Goal: Task Accomplishment & Management: Use online tool/utility

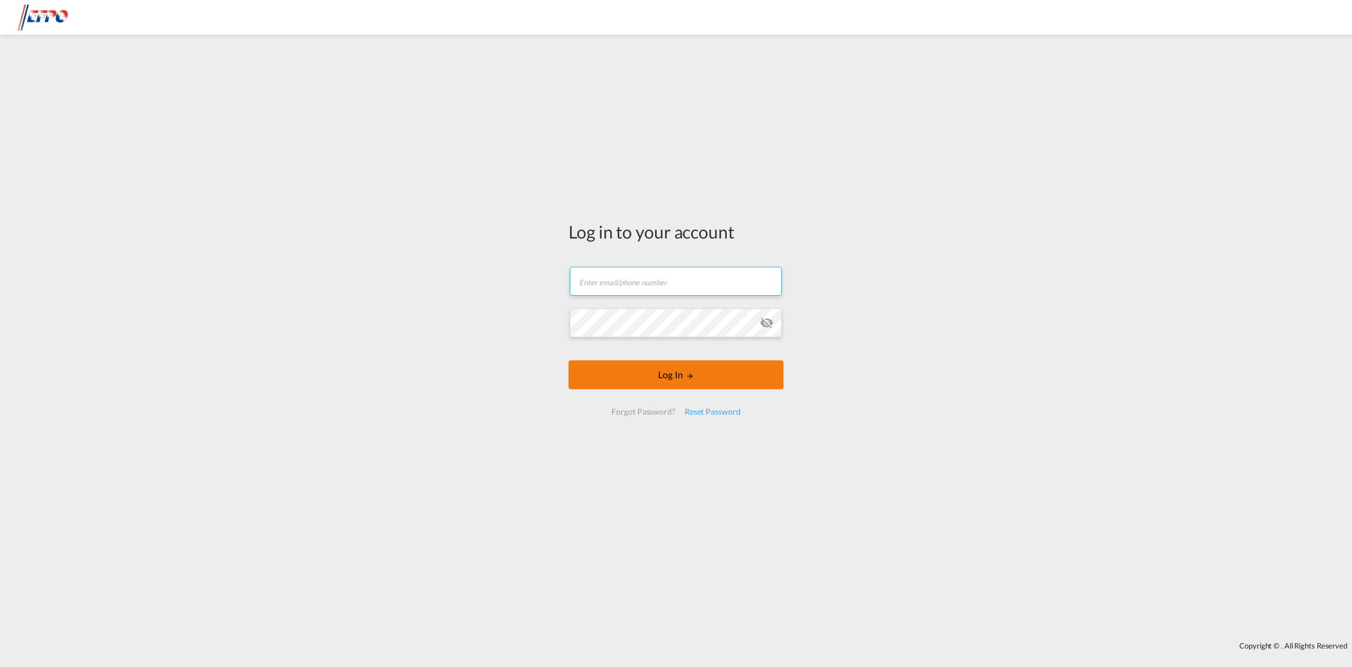
type input "[DOMAIN_NAME][EMAIL_ADDRESS][DOMAIN_NAME]"
click at [622, 377] on button "Log In" at bounding box center [676, 375] width 215 height 29
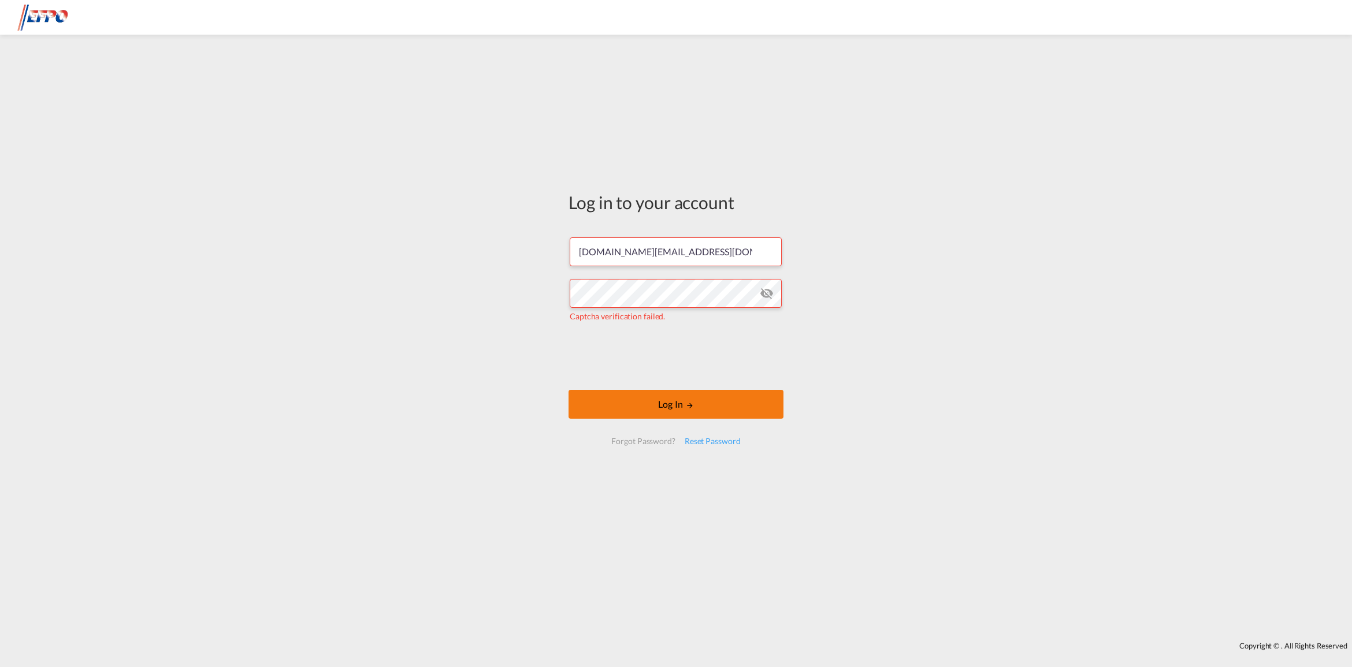
click at [614, 394] on button "Log In" at bounding box center [676, 404] width 215 height 29
